Goal: Transaction & Acquisition: Purchase product/service

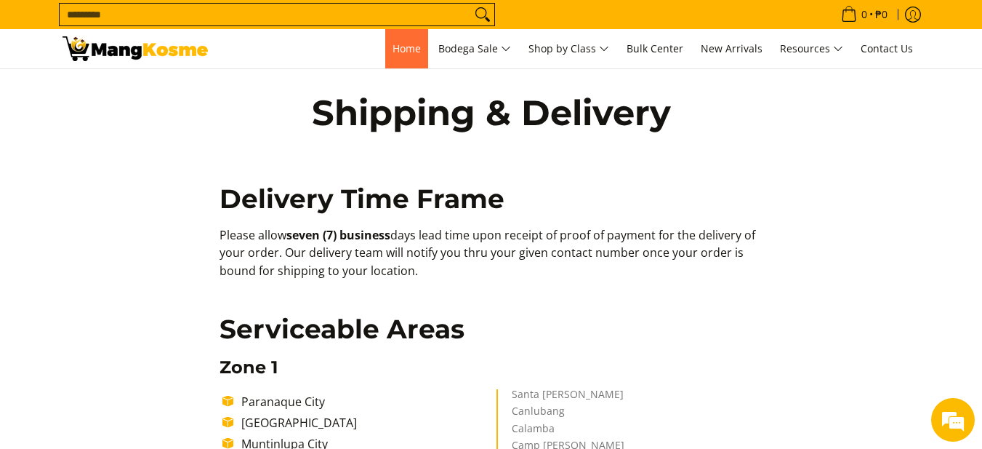
click at [392, 57] on link "Home" at bounding box center [406, 48] width 43 height 39
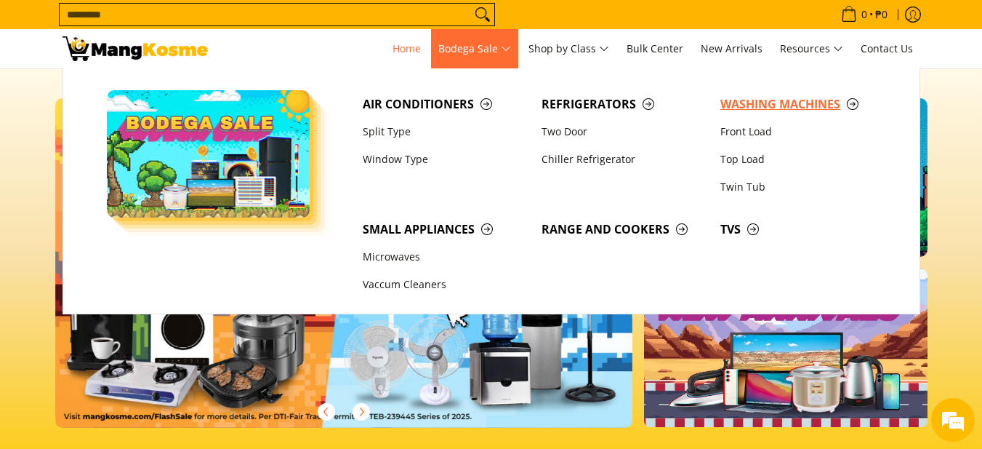
click at [781, 101] on span "Washing Machines" at bounding box center [802, 104] width 164 height 18
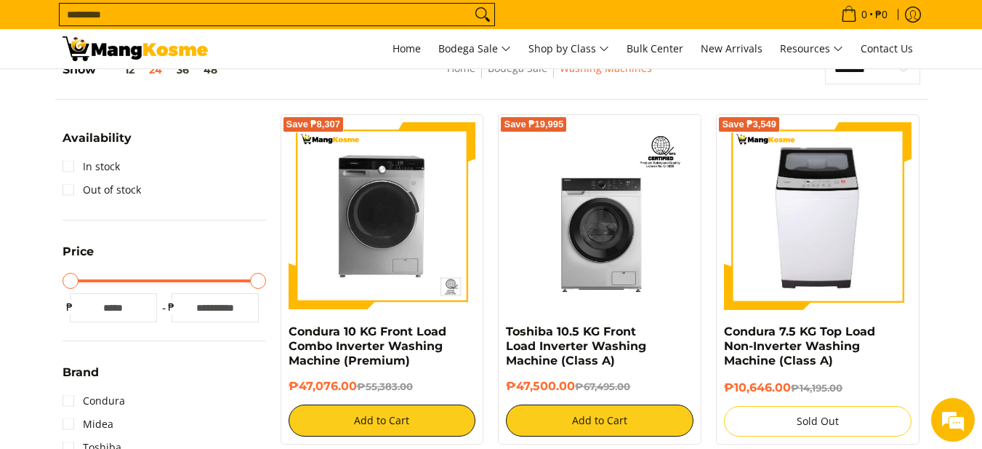
scroll to position [145, 0]
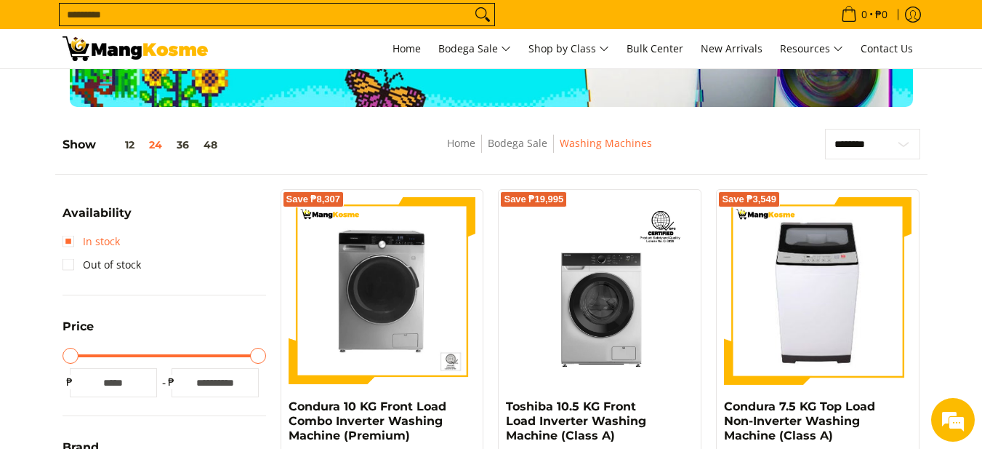
click at [65, 239] on link "In stock" at bounding box center [91, 241] width 57 height 23
